Goal: Information Seeking & Learning: Learn about a topic

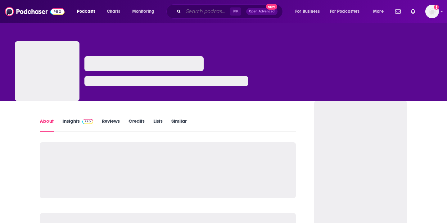
click at [205, 13] on input "Search podcasts, credits, & more..." at bounding box center [206, 12] width 46 height 10
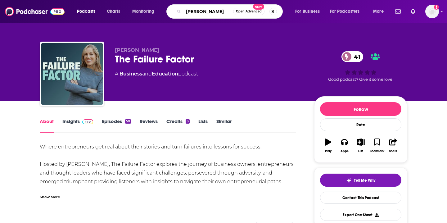
type input "[PERSON_NAME]"
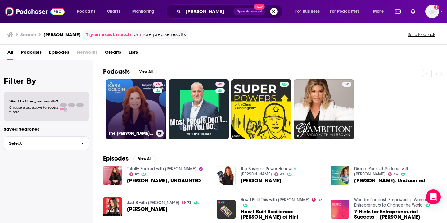
click at [140, 114] on link "75 The [PERSON_NAME] Show" at bounding box center [136, 109] width 60 height 60
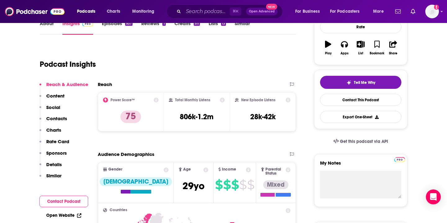
scroll to position [99, 0]
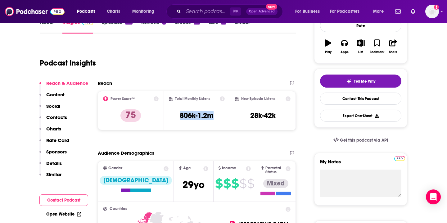
drag, startPoint x: 219, startPoint y: 115, endPoint x: 177, endPoint y: 115, distance: 41.9
click at [177, 115] on div "Total Monthly Listens 806k-1.2m" at bounding box center [197, 110] width 56 height 29
